Goal: Find specific page/section

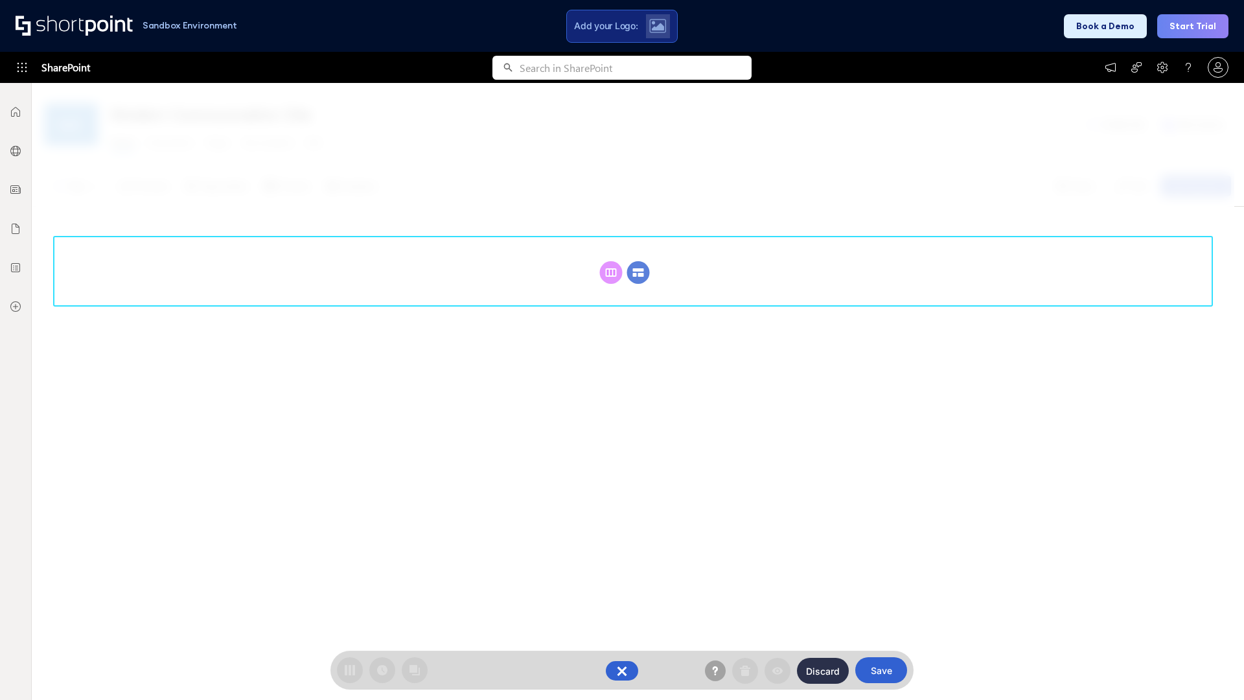
scroll to position [178, 0]
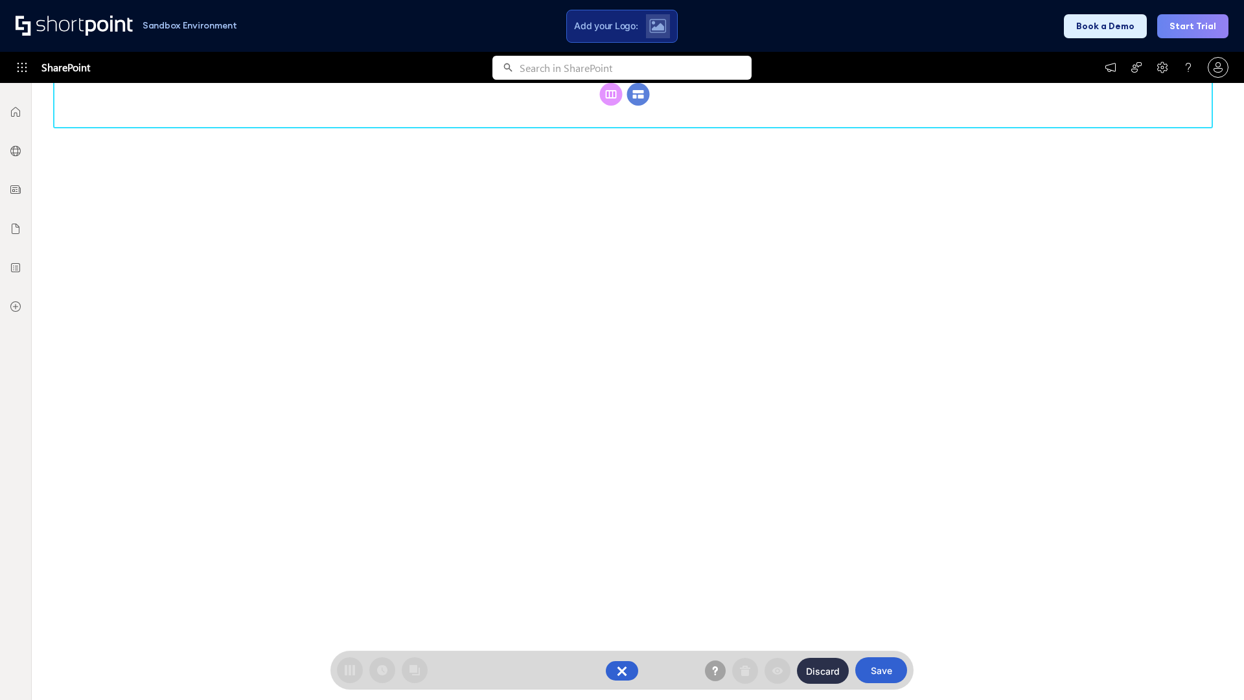
click at [638, 94] on circle at bounding box center [638, 94] width 23 height 23
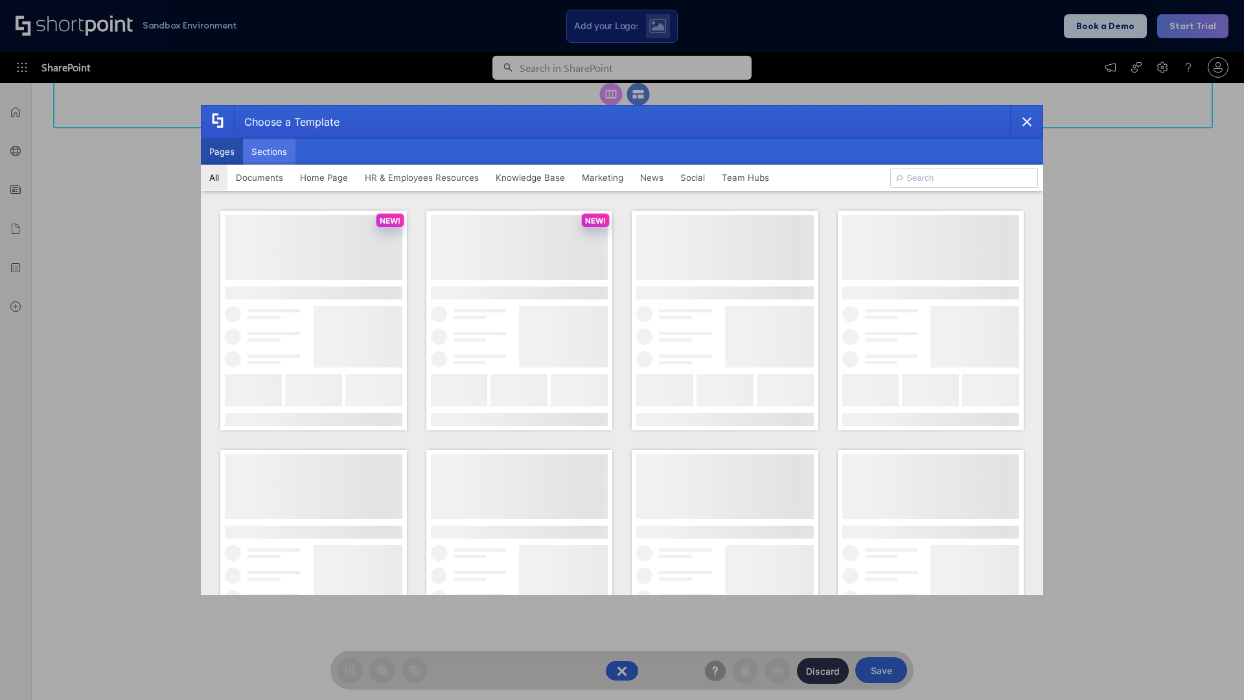
click at [269, 152] on button "Sections" at bounding box center [269, 152] width 52 height 26
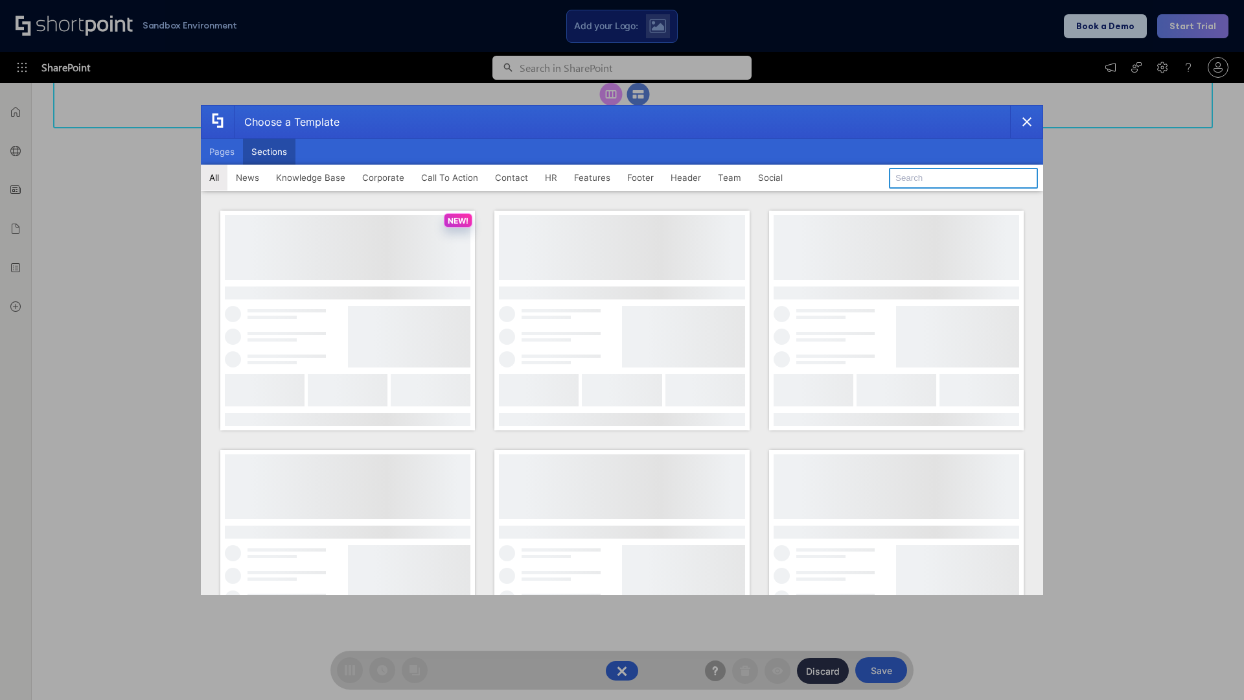
type input "Employee Spotlight 2"
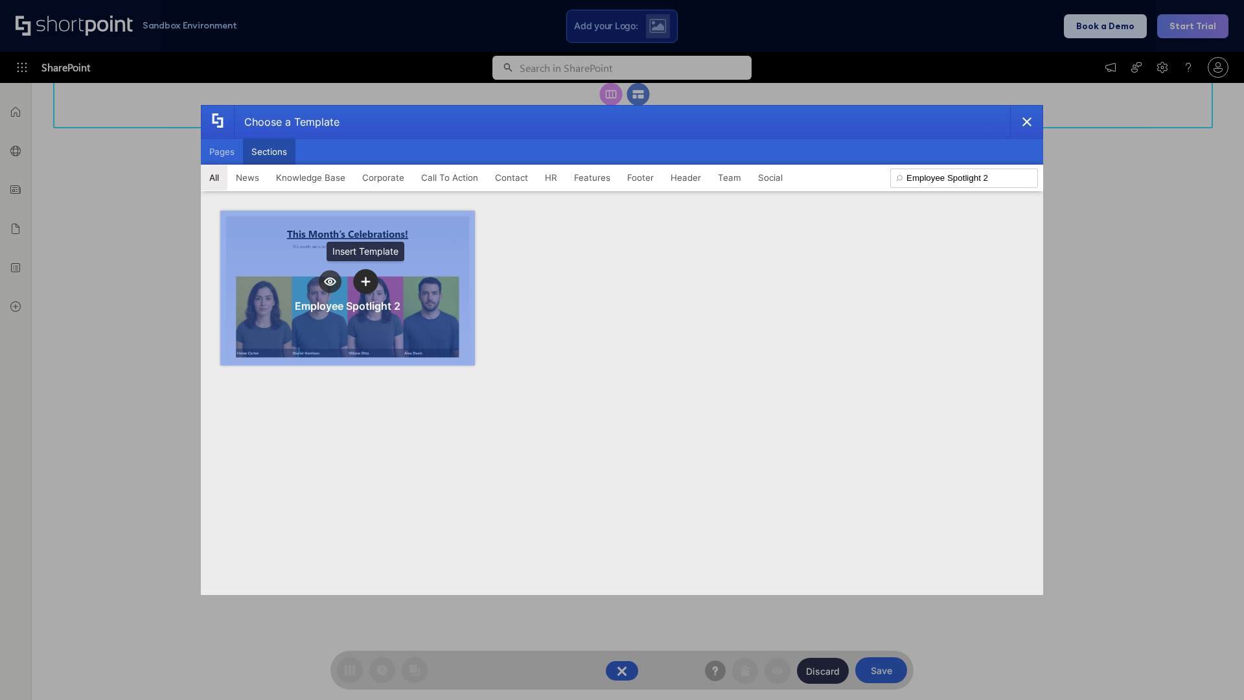
click at [365, 281] on icon "template selector" at bounding box center [365, 281] width 9 height 9
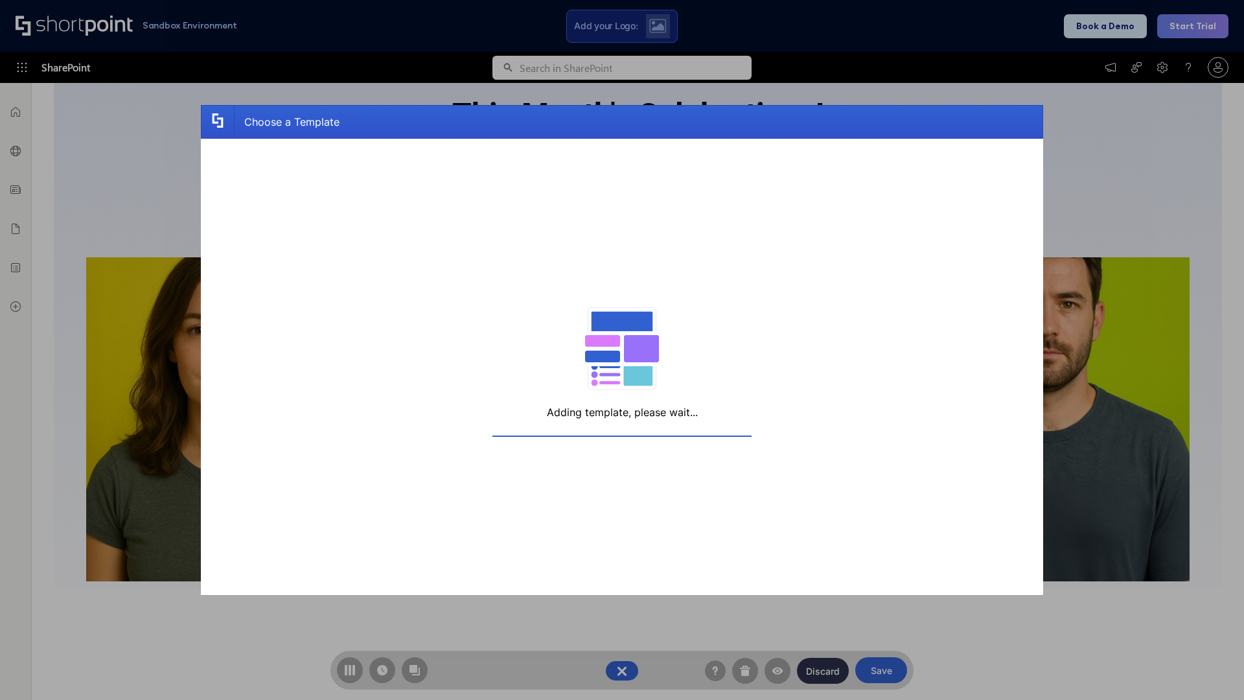
scroll to position [207, 0]
